Goal: Information Seeking & Learning: Learn about a topic

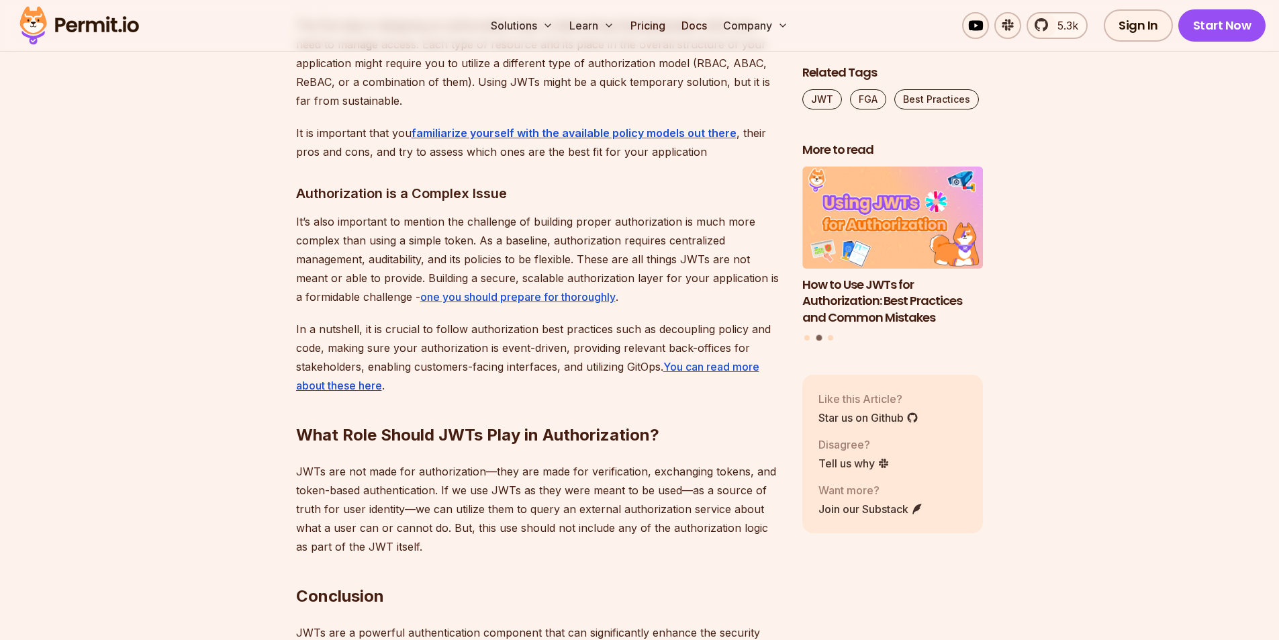
scroll to position [4969, 0]
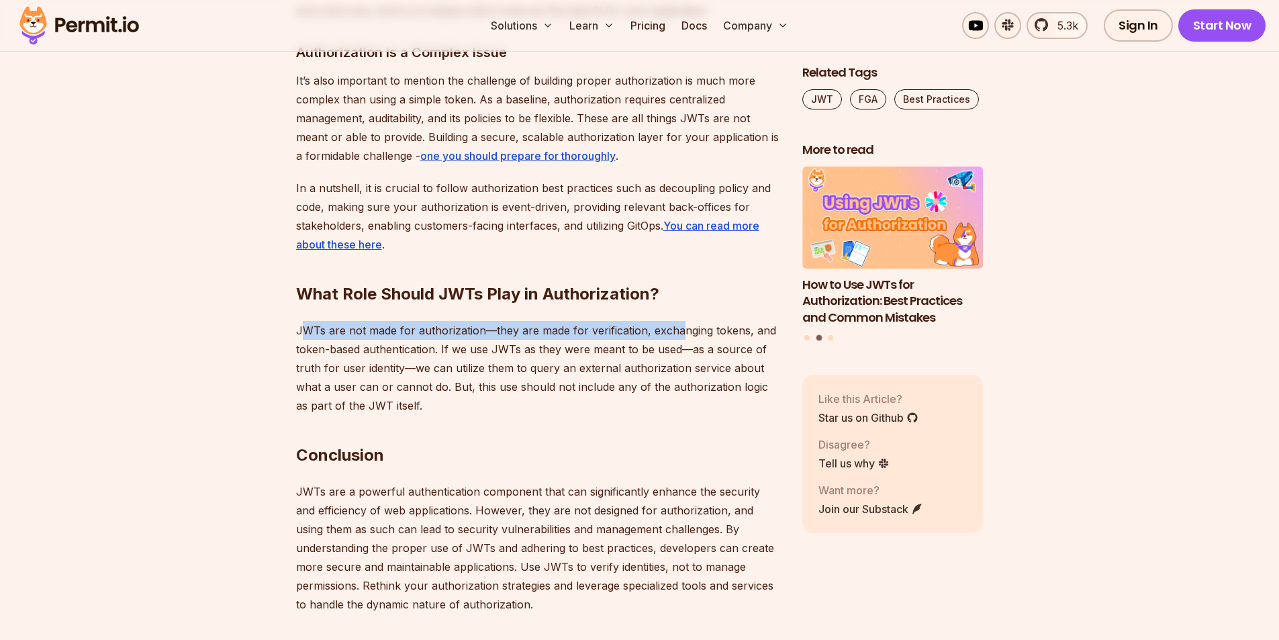
drag, startPoint x: 300, startPoint y: 306, endPoint x: 674, endPoint y: 309, distance: 374.1
click at [674, 321] on p "JWTs are not made for authorization—they are made for verification, exchanging …" at bounding box center [538, 368] width 485 height 94
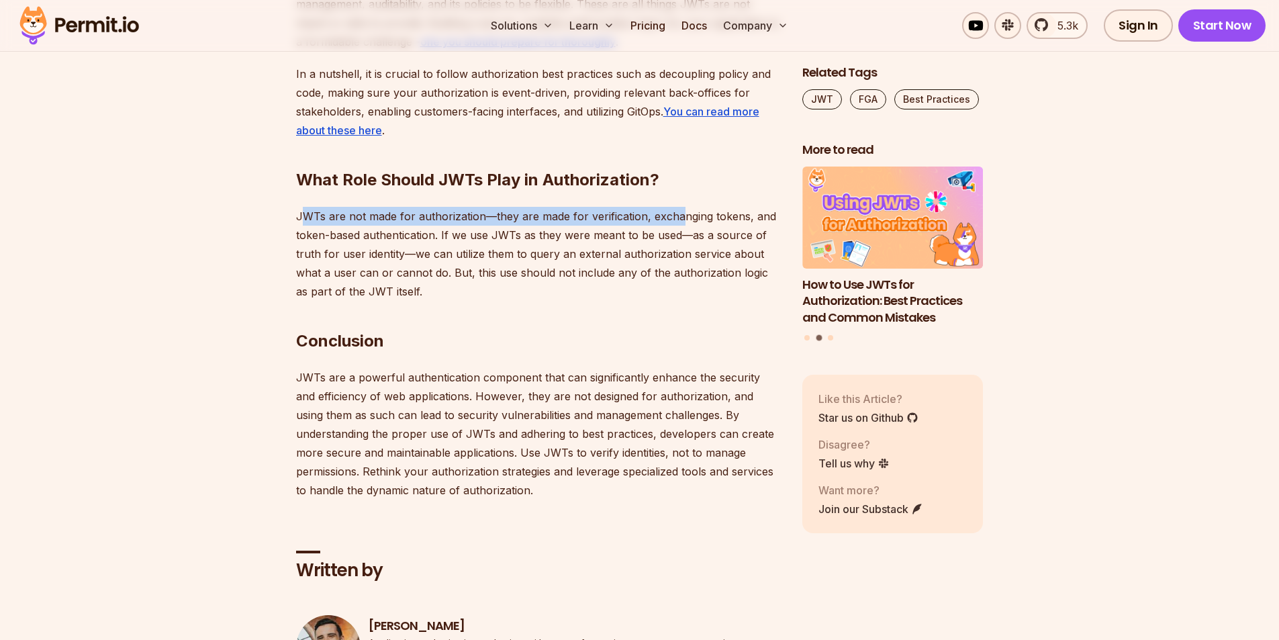
scroll to position [5104, 0]
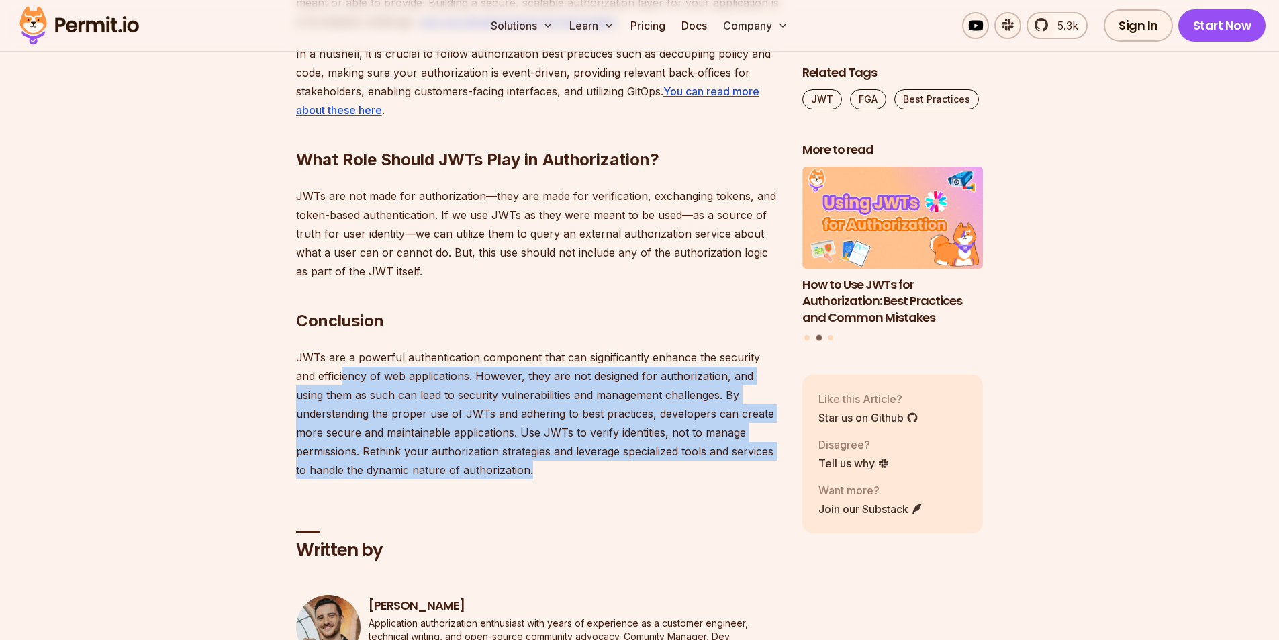
drag, startPoint x: 320, startPoint y: 355, endPoint x: 633, endPoint y: 457, distance: 328.5
click at [633, 457] on p "JWTs are a powerful authentication component that can significantly enhance the…" at bounding box center [538, 414] width 485 height 132
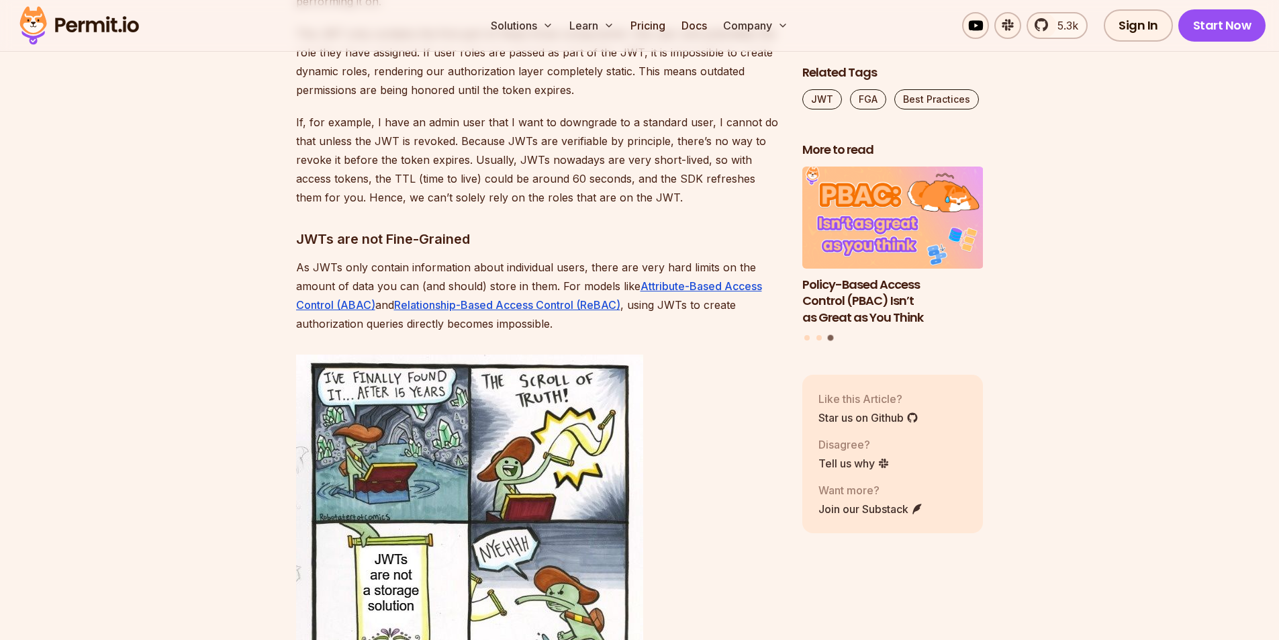
scroll to position [4096, 0]
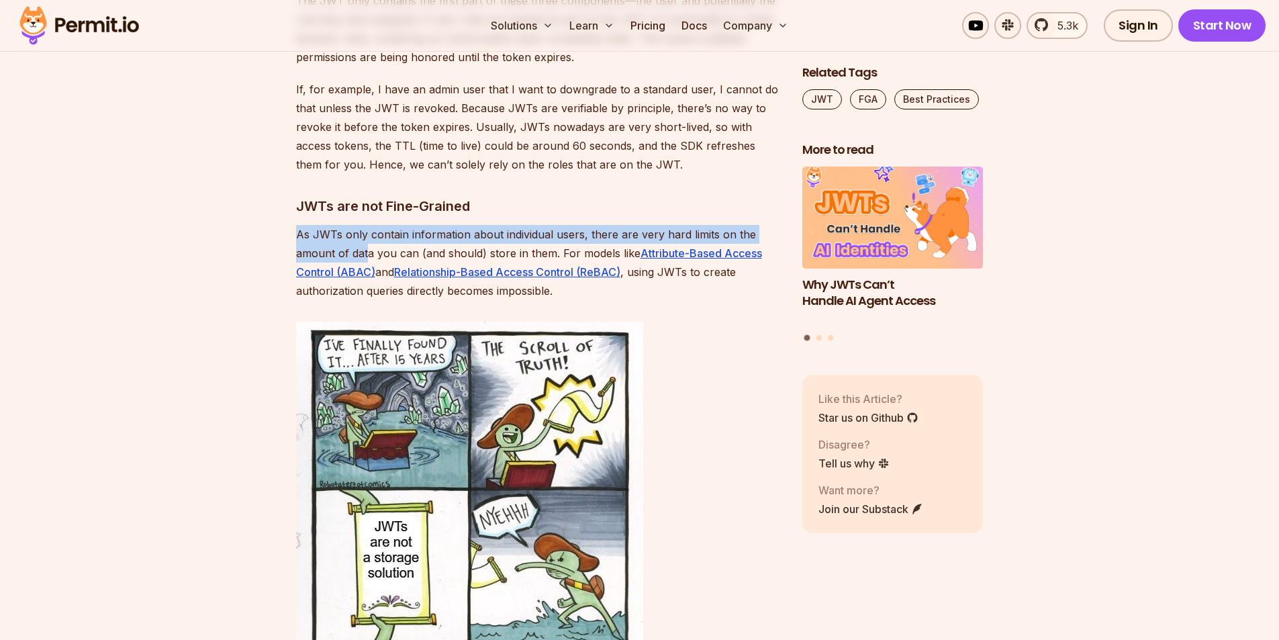
drag, startPoint x: 295, startPoint y: 216, endPoint x: 367, endPoint y: 226, distance: 72.5
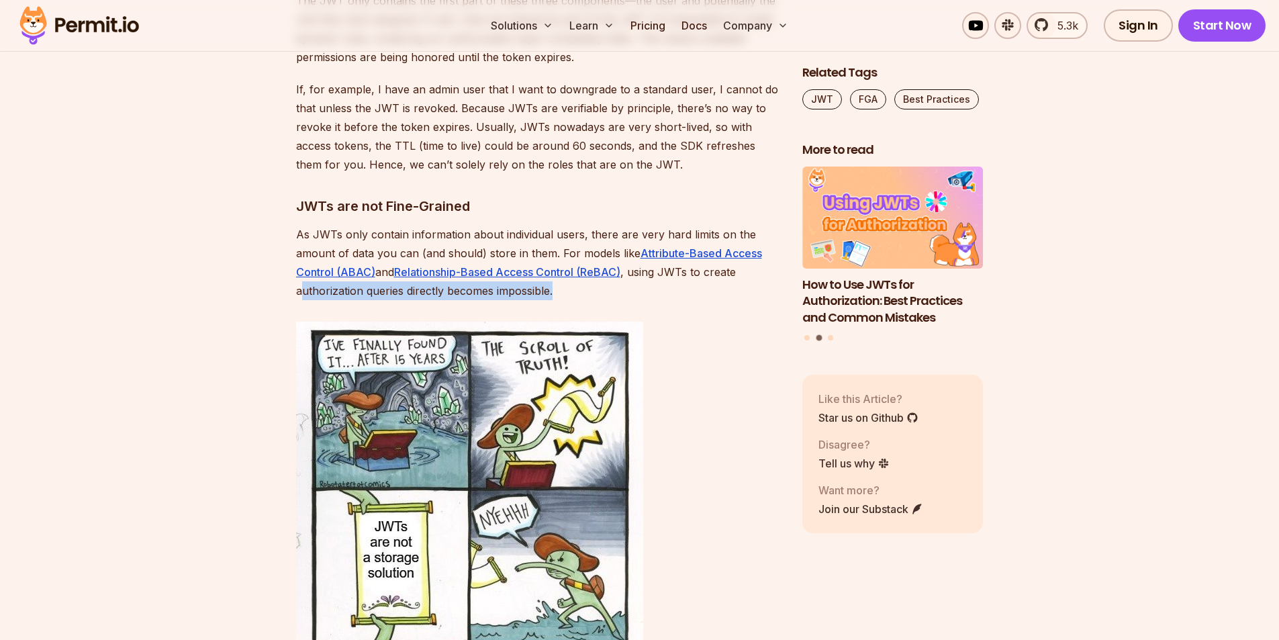
drag, startPoint x: 299, startPoint y: 273, endPoint x: 565, endPoint y: 271, distance: 266.6
click at [565, 271] on p "As JWTs only contain information about individual users, there are very hard li…" at bounding box center [538, 262] width 485 height 75
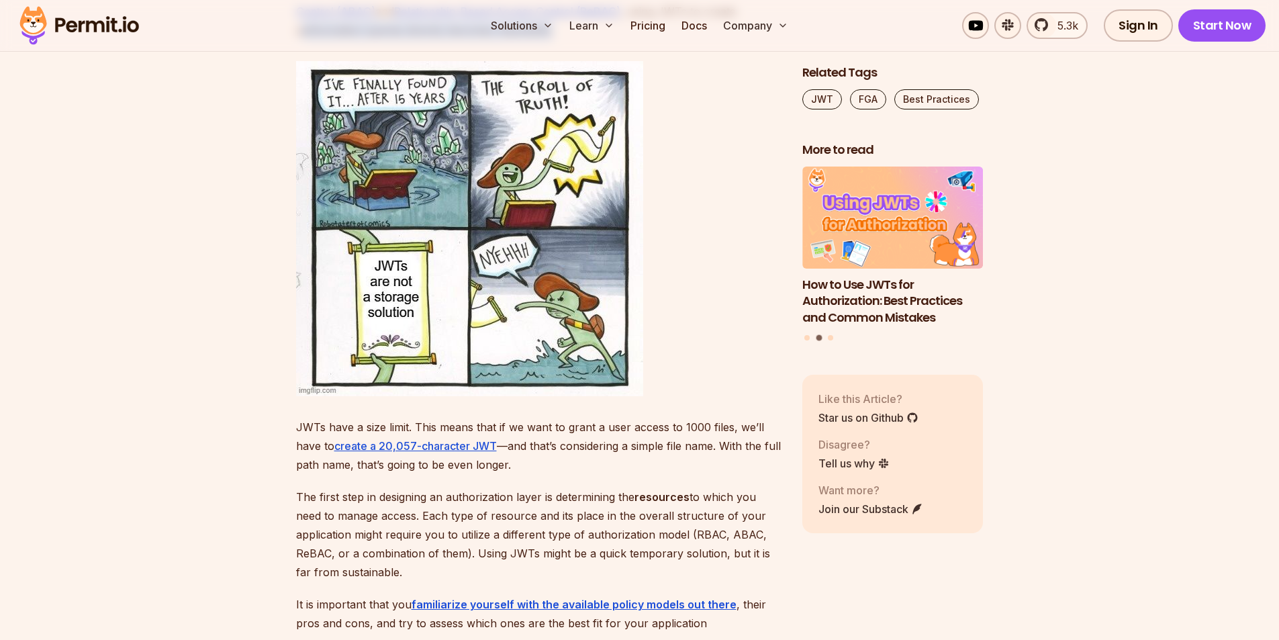
scroll to position [4432, 0]
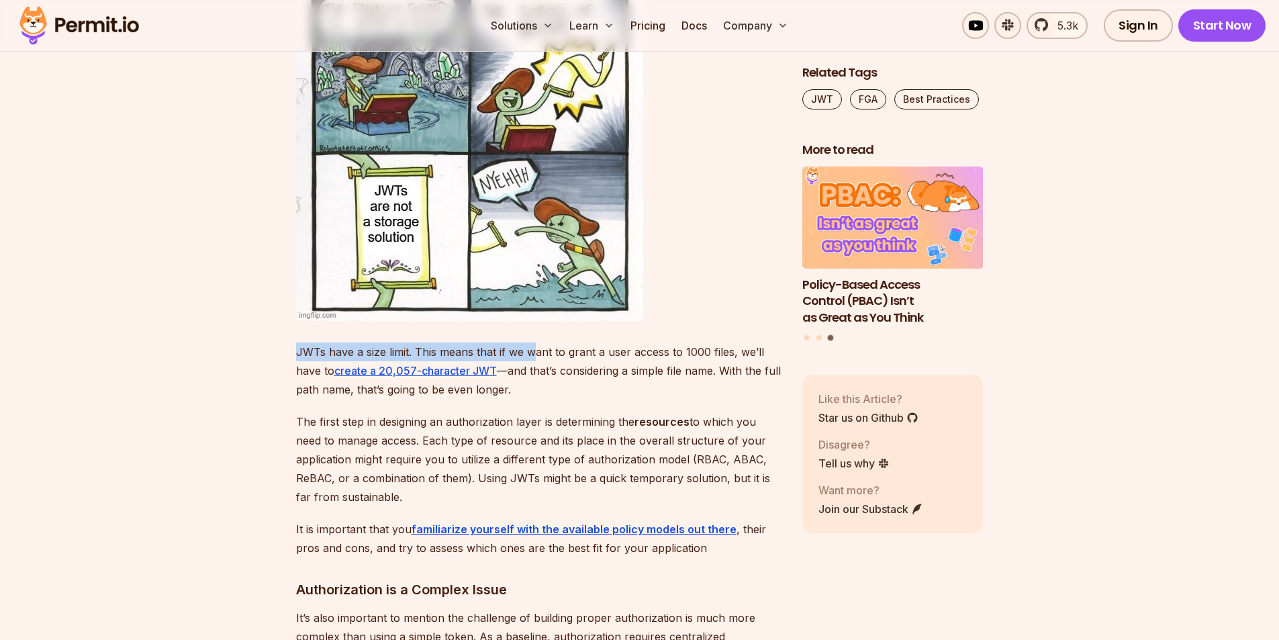
drag, startPoint x: 295, startPoint y: 330, endPoint x: 531, endPoint y: 332, distance: 235.7
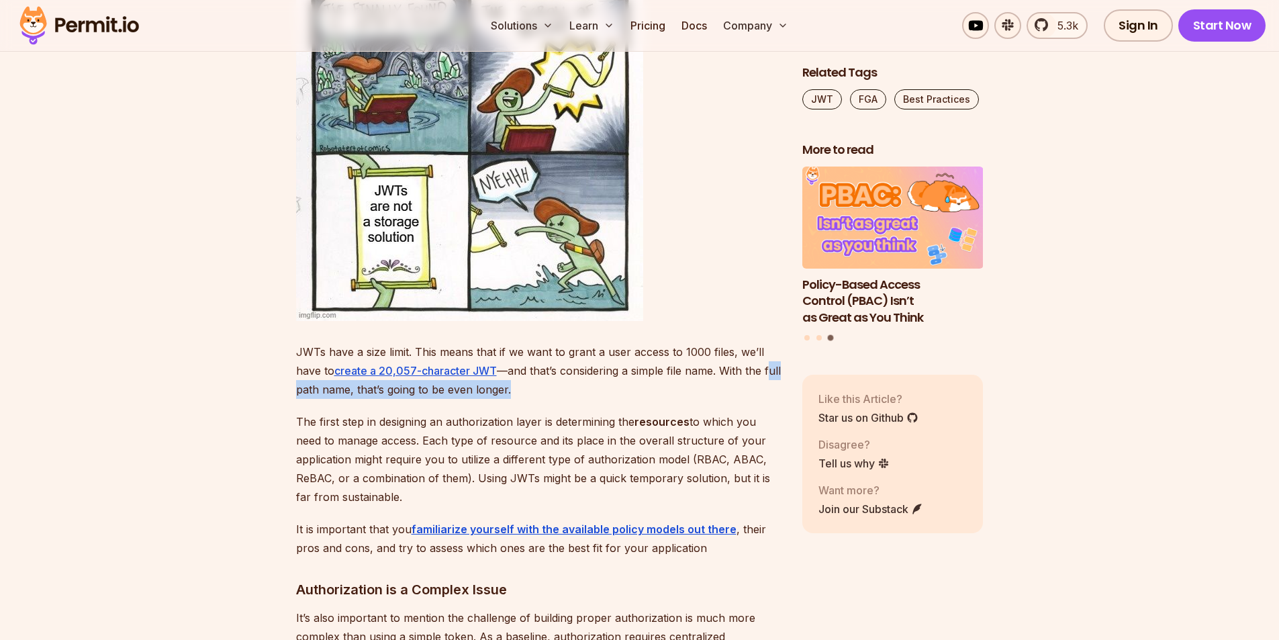
drag, startPoint x: 355, startPoint y: 367, endPoint x: 580, endPoint y: 367, distance: 225.0
click at [580, 367] on p "JWTs have a size limit. This means that if we want to grant a user access to 10…" at bounding box center [538, 370] width 485 height 56
drag, startPoint x: 293, startPoint y: 398, endPoint x: 414, endPoint y: 479, distance: 145.3
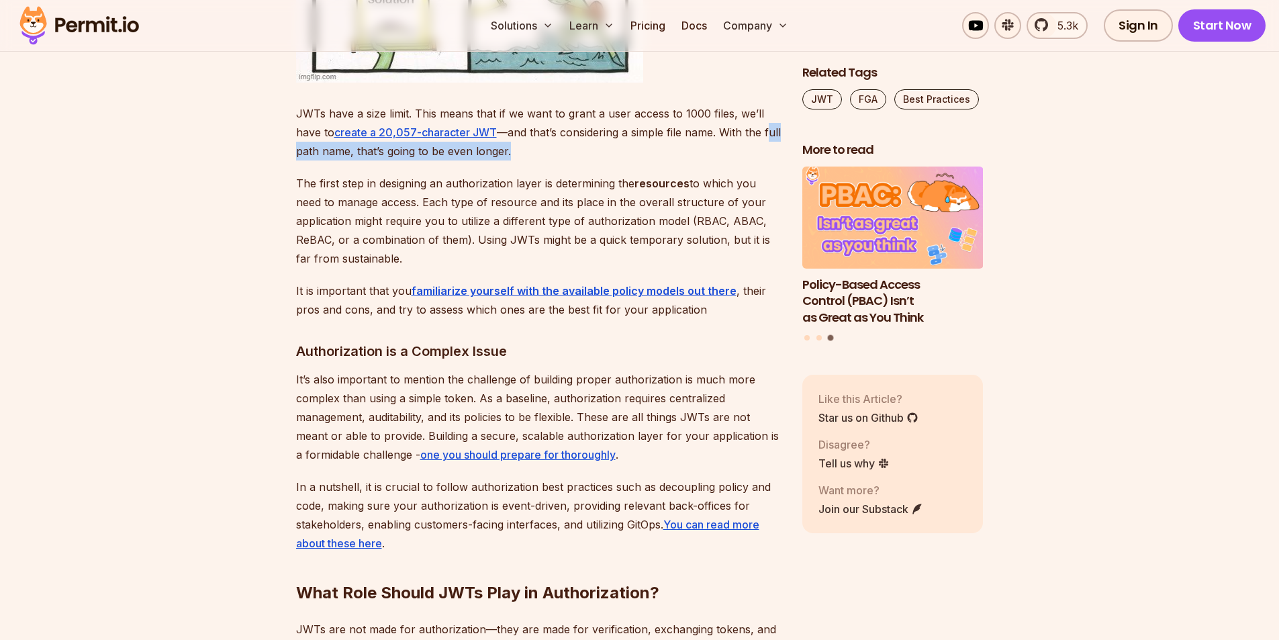
scroll to position [4768, 0]
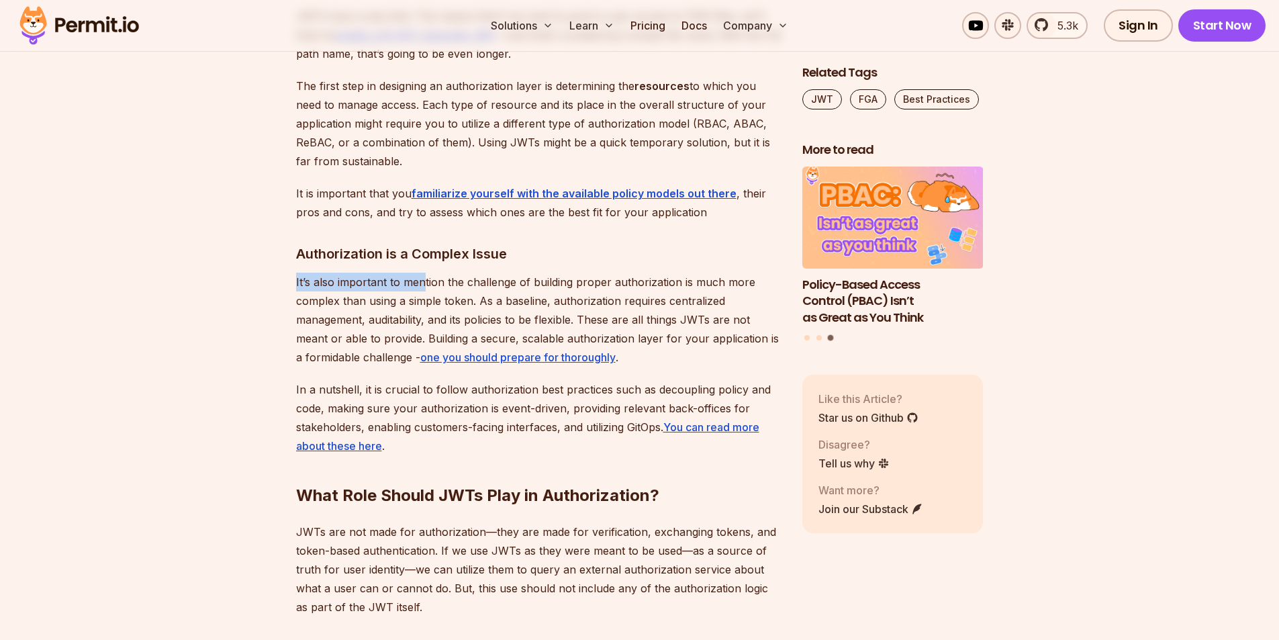
drag, startPoint x: 282, startPoint y: 258, endPoint x: 425, endPoint y: 261, distance: 143.1
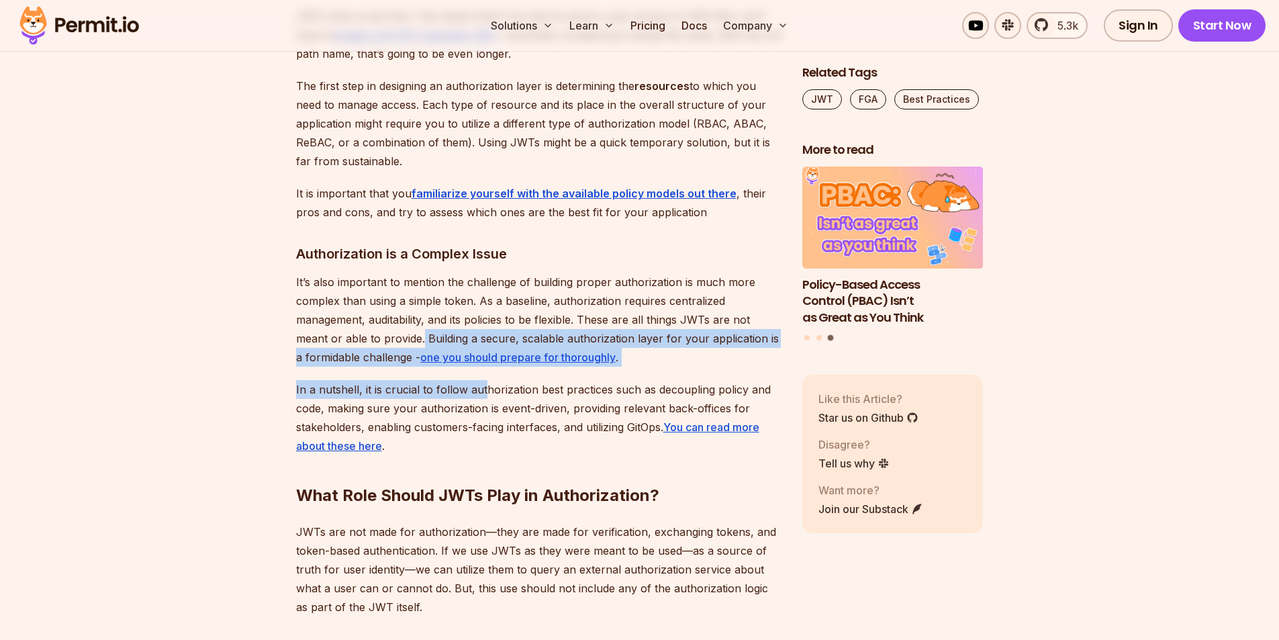
drag, startPoint x: 428, startPoint y: 321, endPoint x: 483, endPoint y: 368, distance: 72.4
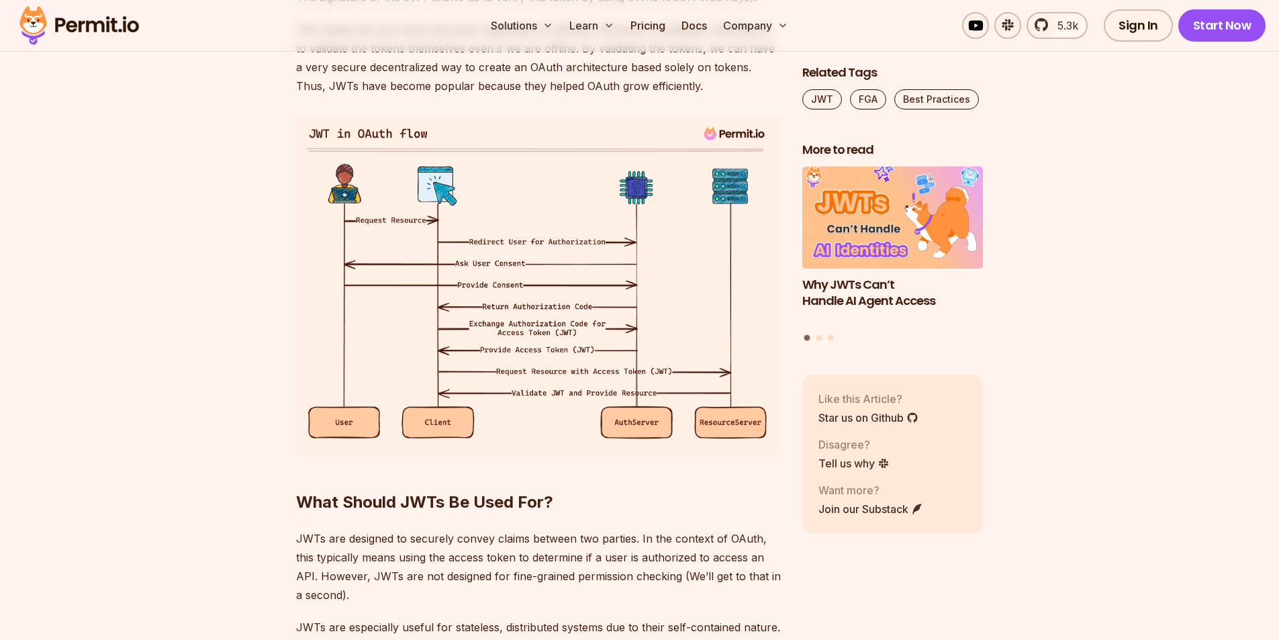
scroll to position [2082, 0]
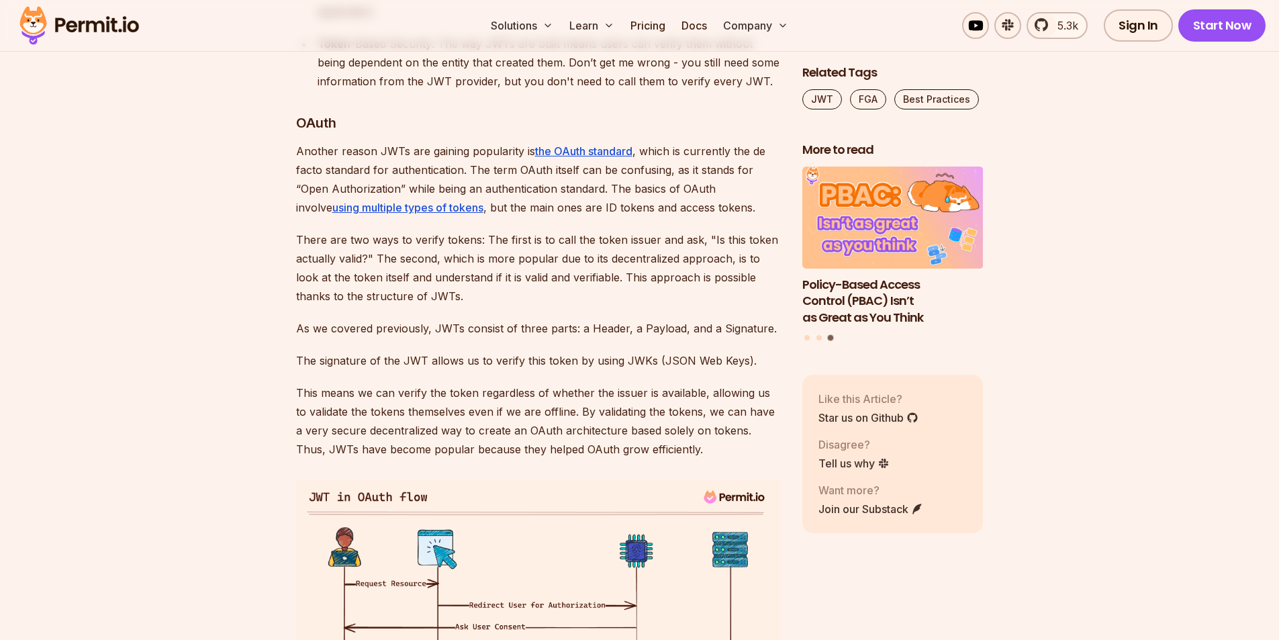
scroll to position [1679, 0]
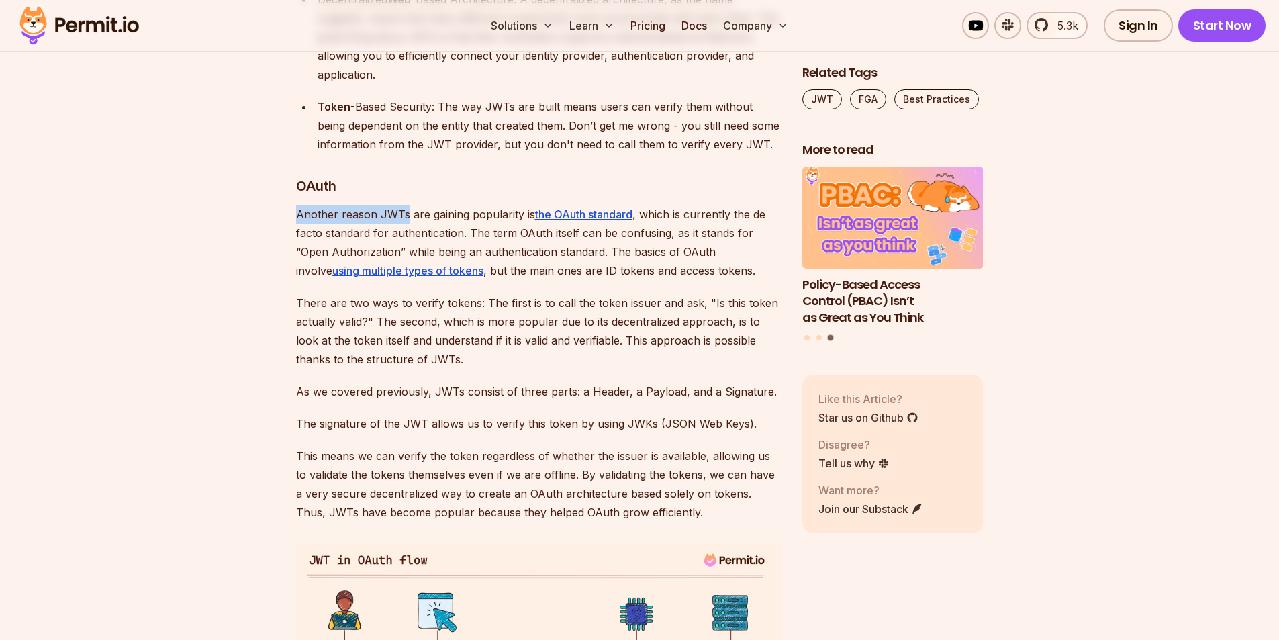
drag, startPoint x: 302, startPoint y: 210, endPoint x: 404, endPoint y: 214, distance: 102.8
click at [404, 214] on p "Another reason JWTs are gaining popularity is the OAuth standard , which is cur…" at bounding box center [538, 242] width 485 height 75
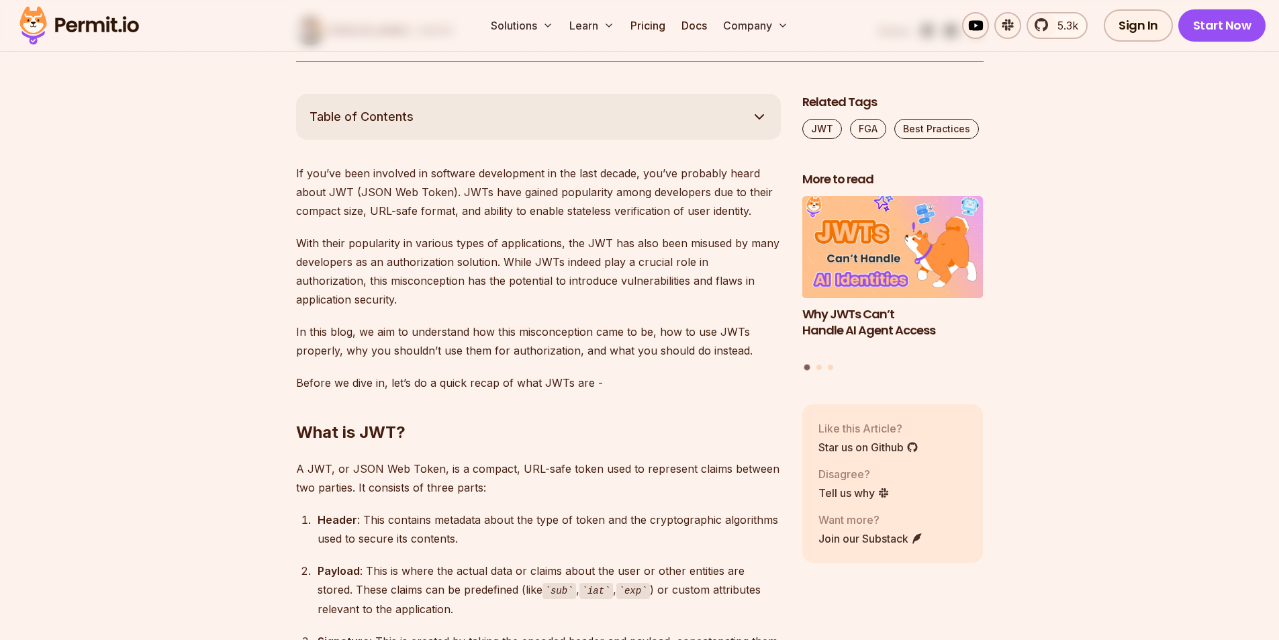
scroll to position [672, 0]
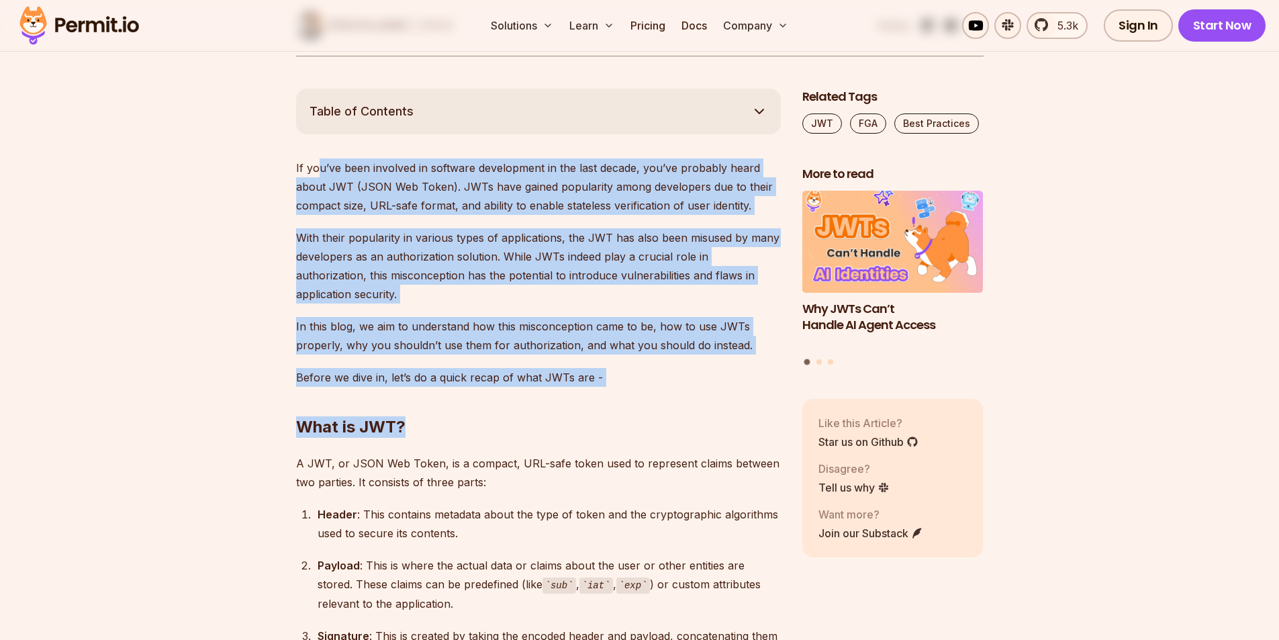
drag, startPoint x: 315, startPoint y: 165, endPoint x: 475, endPoint y: 400, distance: 283.7
